Goal: Task Accomplishment & Management: Use online tool/utility

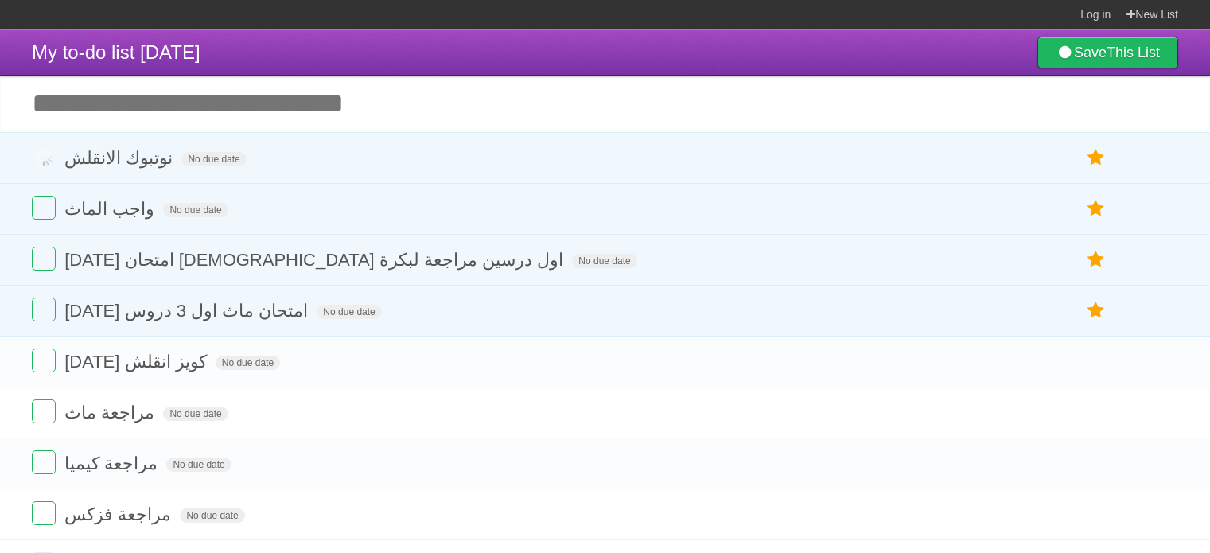
scroll to position [91, 0]
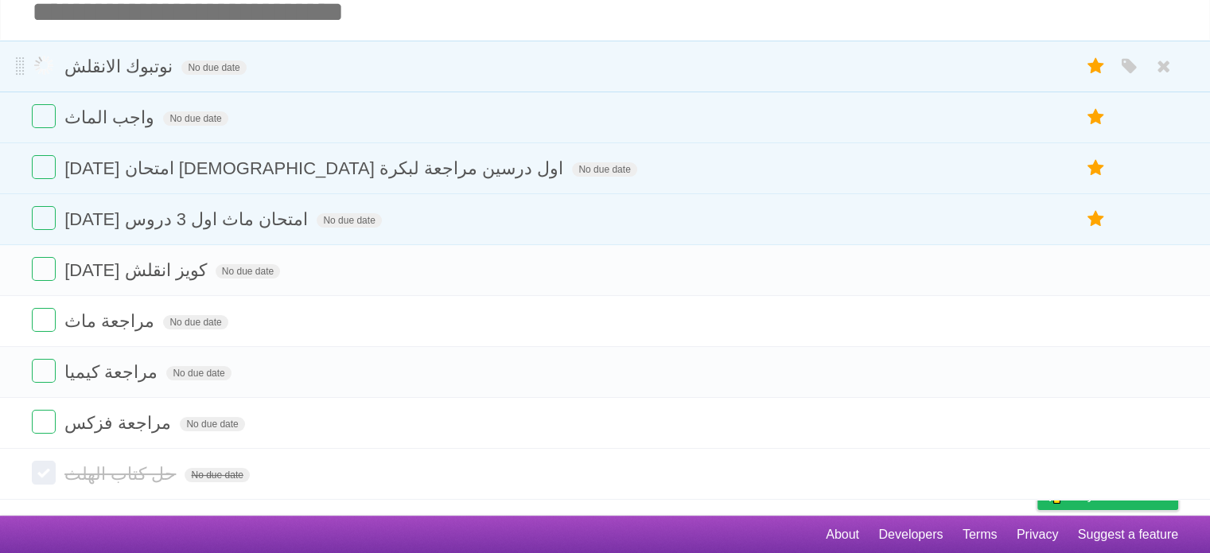
click at [47, 69] on label at bounding box center [44, 65] width 24 height 24
click at [47, 115] on label at bounding box center [44, 116] width 24 height 24
click at [42, 69] on label at bounding box center [44, 65] width 24 height 24
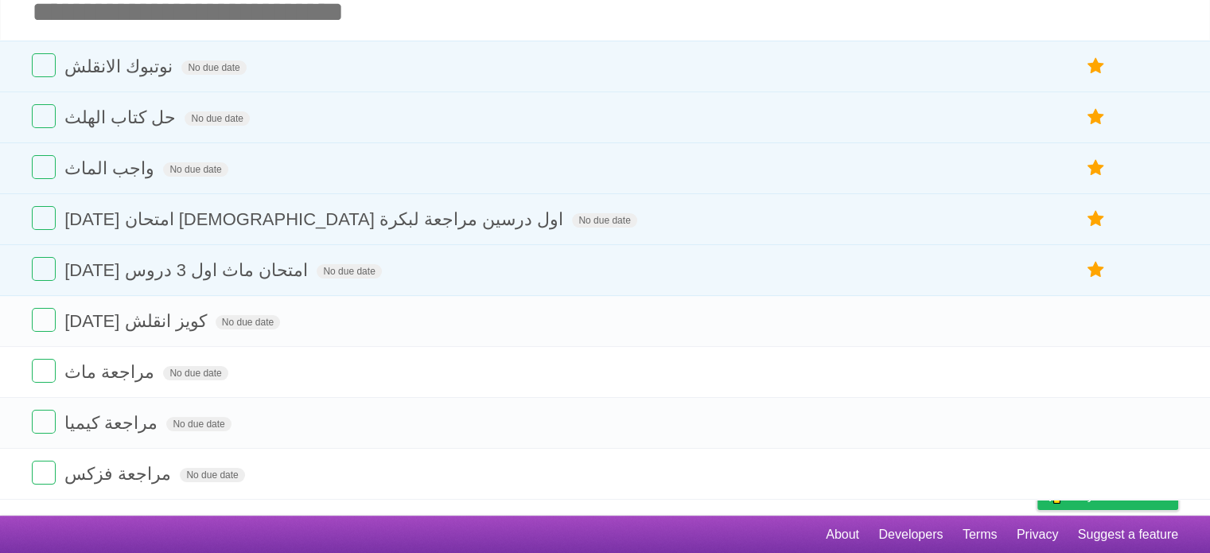
scroll to position [91, 0]
click at [48, 62] on label at bounding box center [44, 65] width 24 height 24
click at [46, 105] on label at bounding box center [44, 116] width 24 height 24
click at [49, 172] on label at bounding box center [44, 167] width 24 height 24
